Goal: Information Seeking & Learning: Learn about a topic

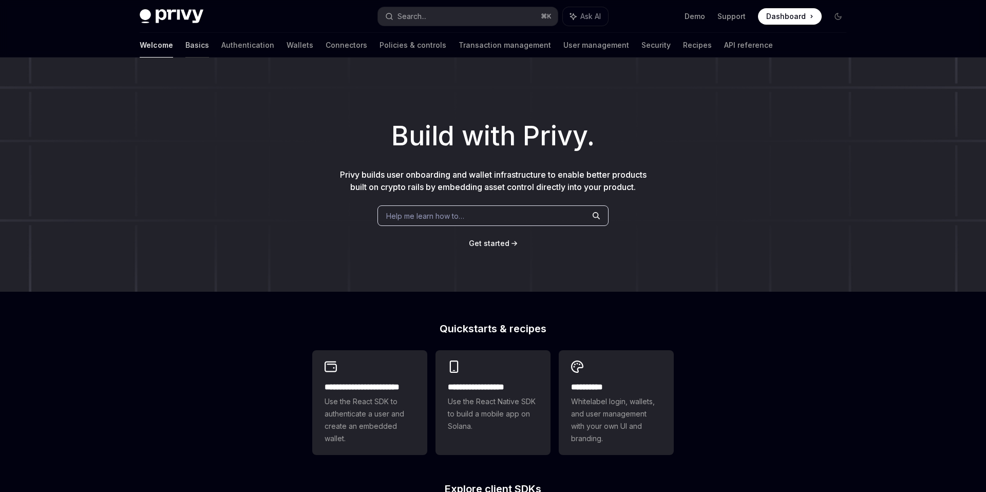
click at [185, 46] on link "Basics" at bounding box center [197, 45] width 24 height 25
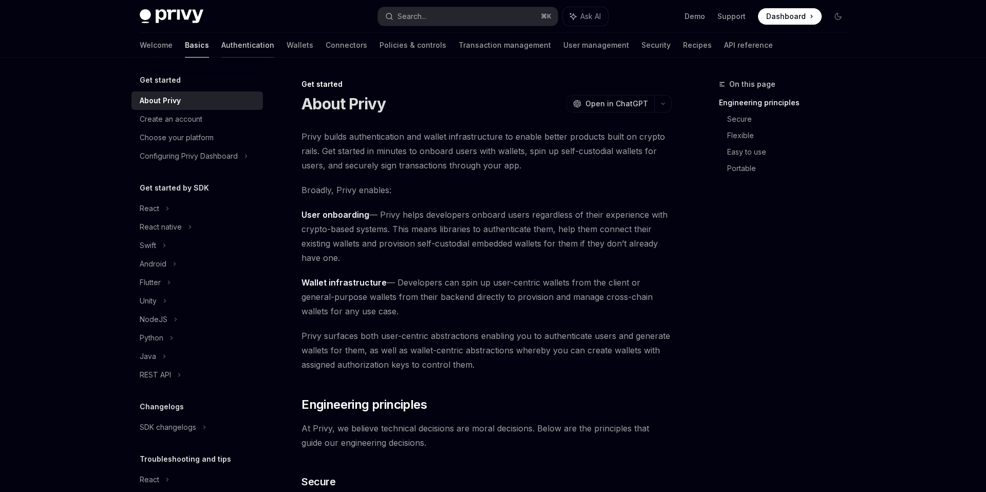
click at [221, 48] on link "Authentication" at bounding box center [247, 45] width 53 height 25
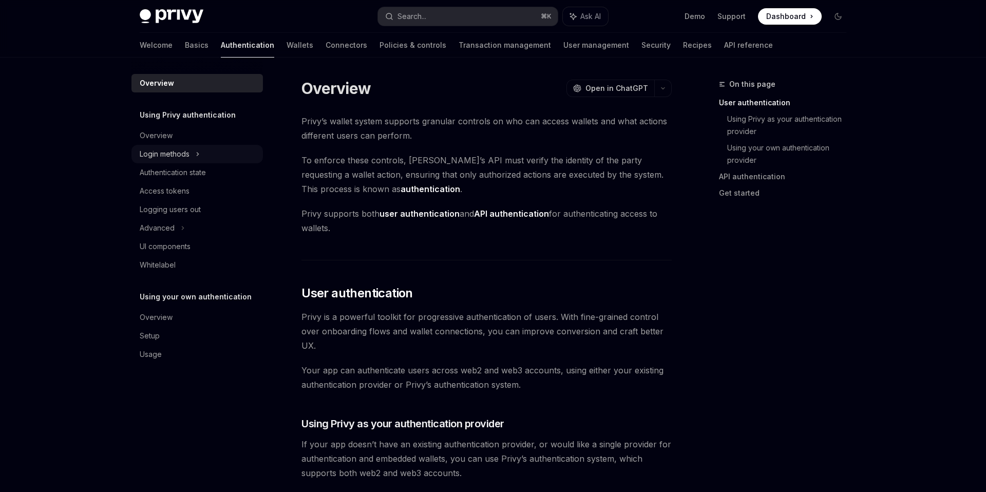
click at [218, 156] on div "Login methods" at bounding box center [198, 154] width 132 height 18
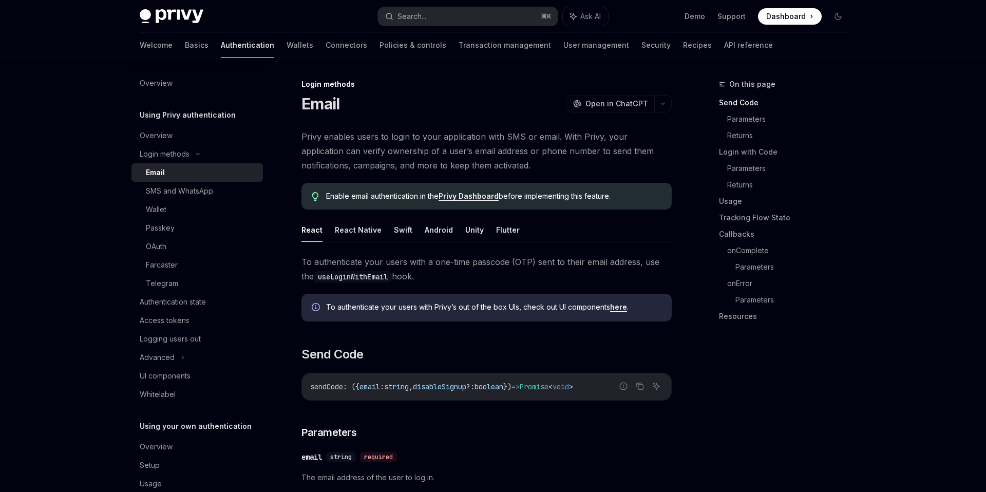
click at [212, 176] on div "Email" at bounding box center [201, 172] width 111 height 12
type textarea "*"
click at [426, 18] on div "Search..." at bounding box center [412, 16] width 29 height 12
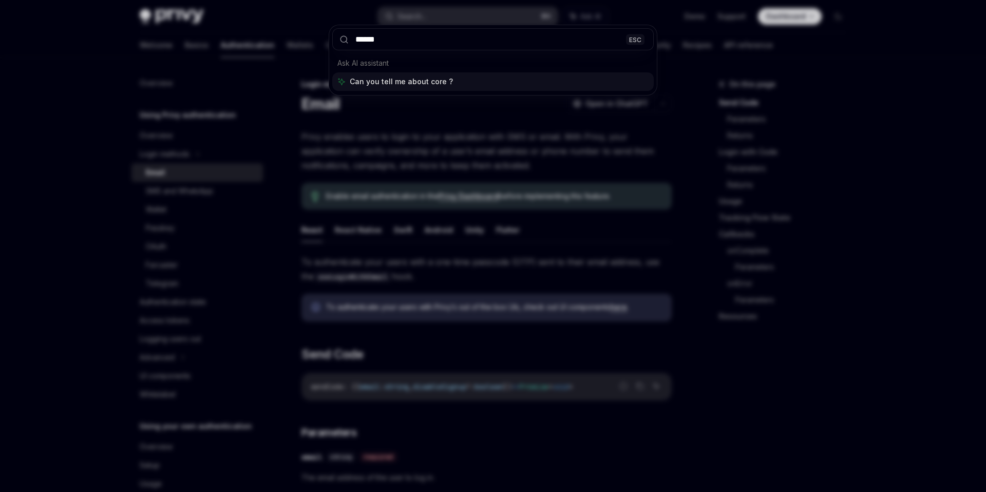
type input "*******"
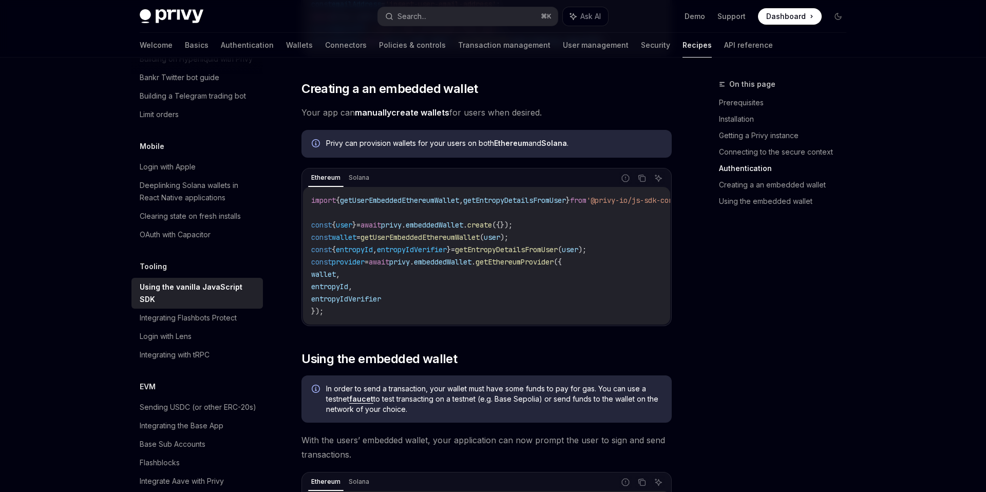
scroll to position [997, 0]
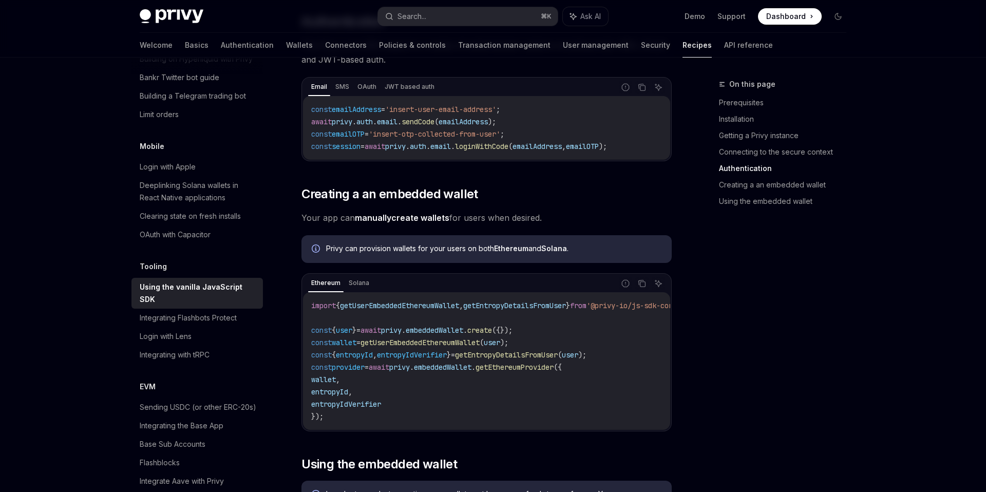
click at [511, 219] on span "Your app can manually create wallets for users when desired." at bounding box center [487, 218] width 370 height 14
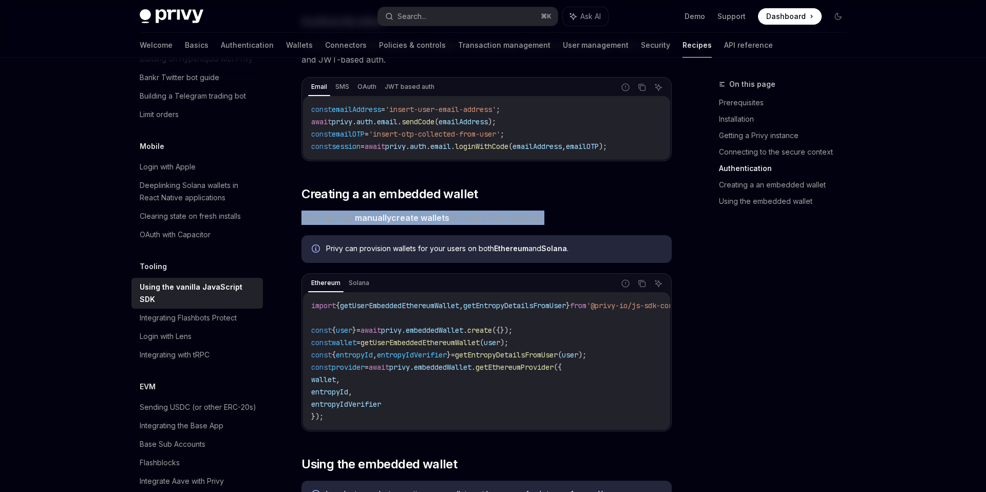
click at [511, 219] on span "Your app can manually create wallets for users when desired." at bounding box center [487, 218] width 370 height 14
click at [534, 218] on span "Your app can manually create wallets for users when desired." at bounding box center [487, 218] width 370 height 14
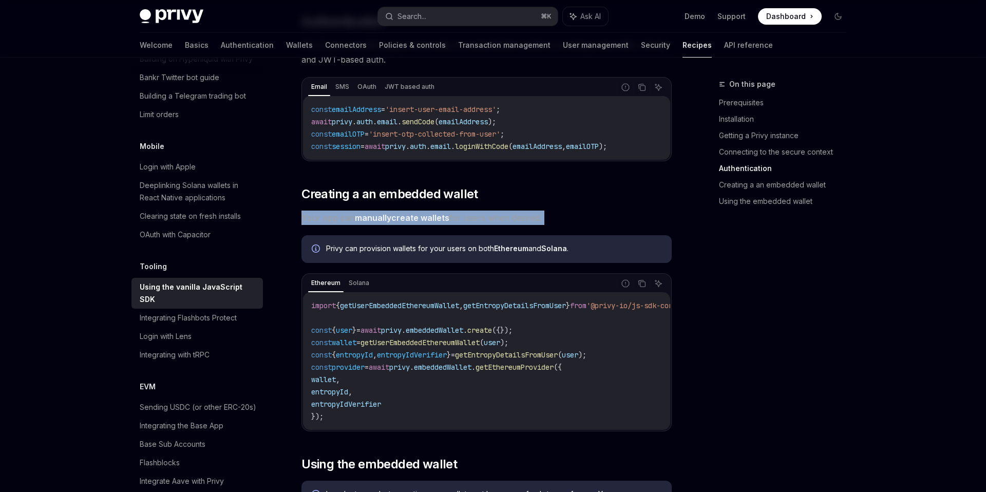
click at [534, 218] on span "Your app can manually create wallets for users when desired." at bounding box center [487, 218] width 370 height 14
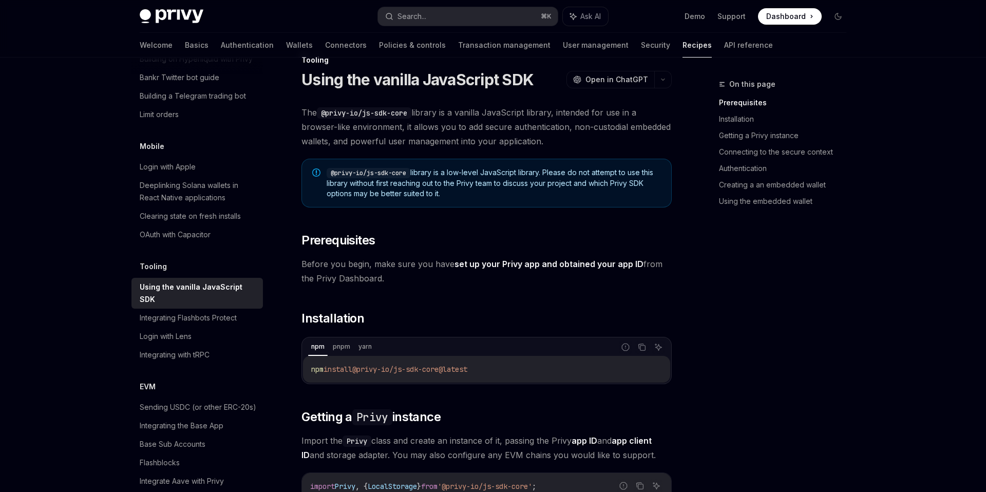
scroll to position [0, 0]
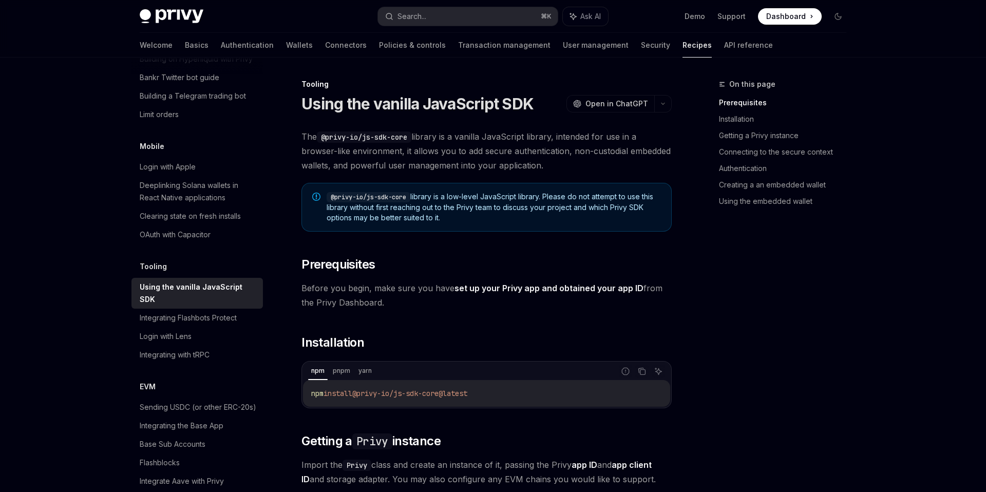
type textarea "*"
